Goal: Task Accomplishment & Management: Manage account settings

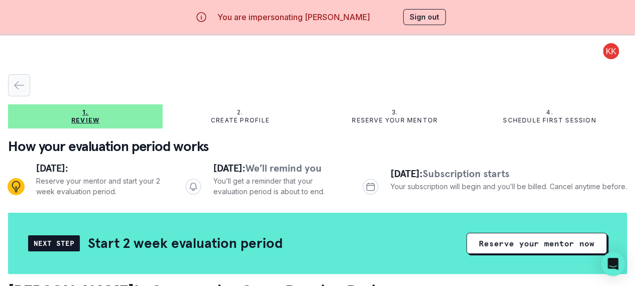
click at [18, 85] on icon "button" at bounding box center [19, 85] width 12 height 12
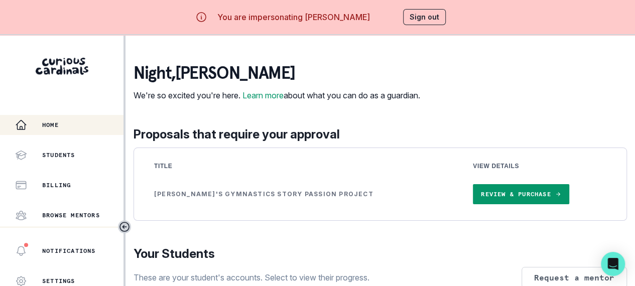
click at [67, 185] on p "Billing" at bounding box center [56, 185] width 29 height 8
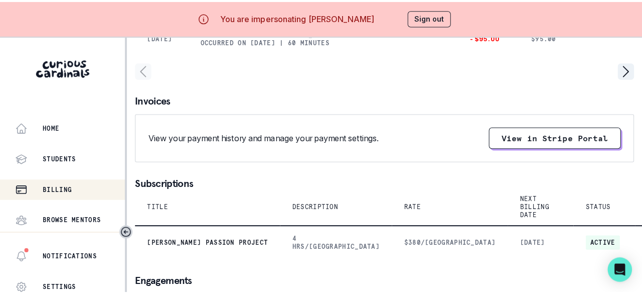
scroll to position [456, 0]
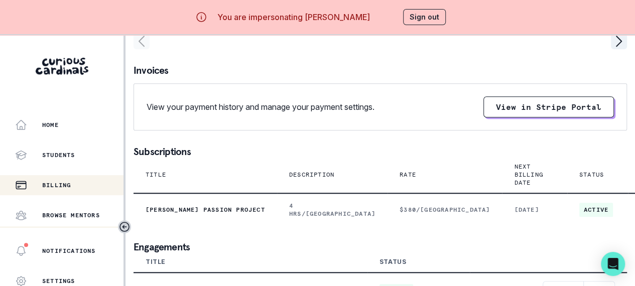
click at [281, 138] on div at bounding box center [380, 138] width 493 height 16
click at [429, 11] on button "Sign out" at bounding box center [424, 17] width 43 height 16
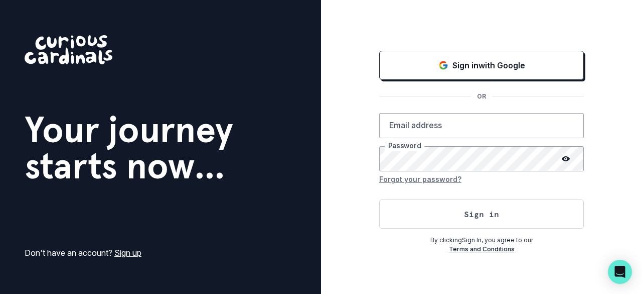
click at [429, 72] on button "Sign in with Google" at bounding box center [481, 65] width 205 height 29
